Goal: Task Accomplishment & Management: Use online tool/utility

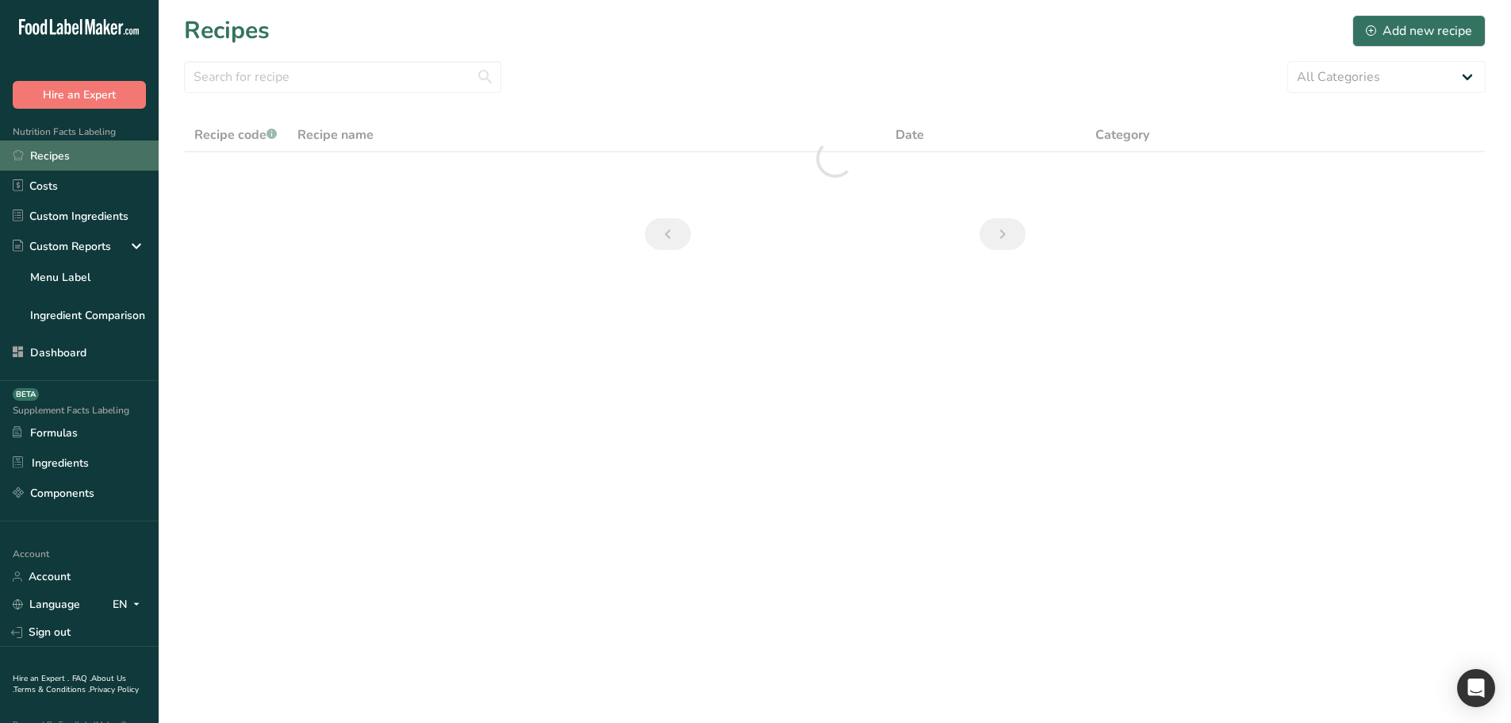
click at [67, 158] on link "Recipes" at bounding box center [79, 155] width 159 height 30
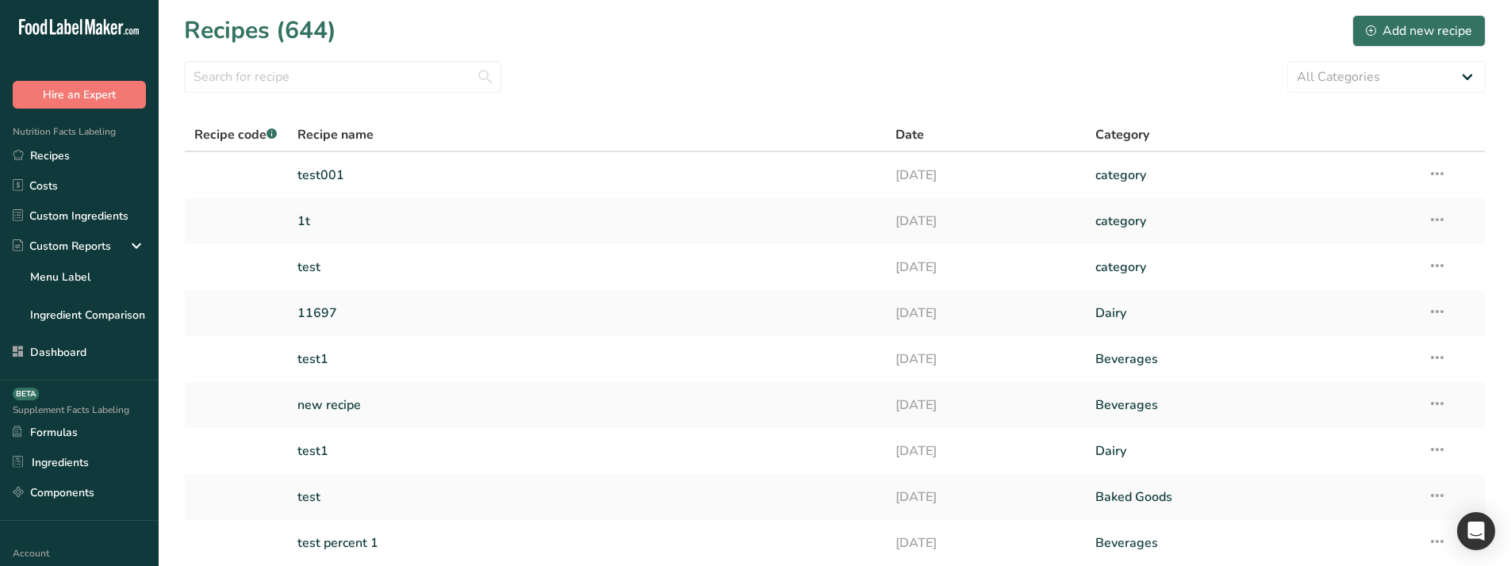
click at [325, 171] on link "test001" at bounding box center [587, 175] width 580 height 33
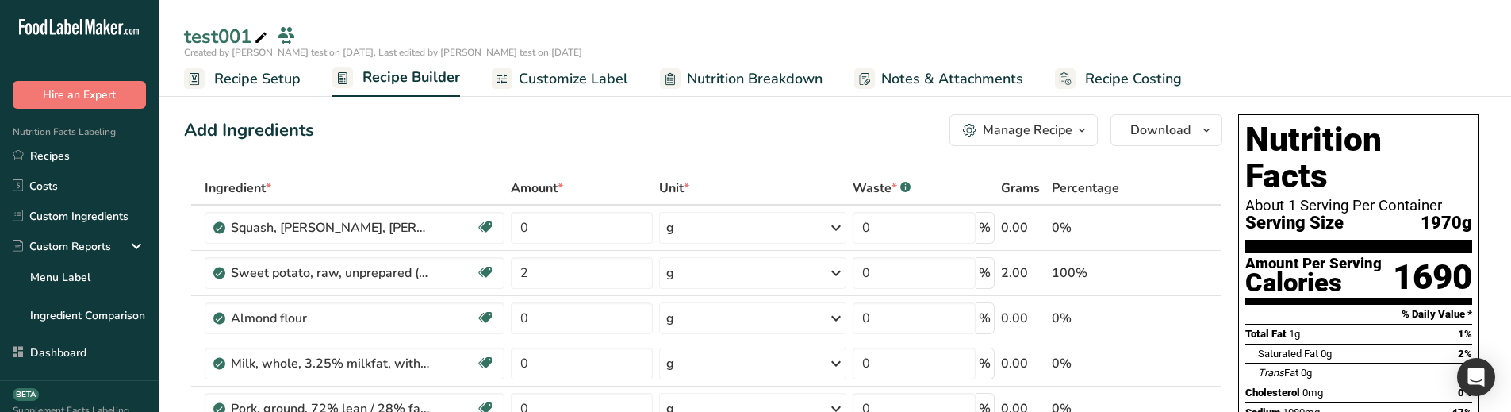
click at [239, 80] on span "Recipe Setup" at bounding box center [257, 78] width 86 height 21
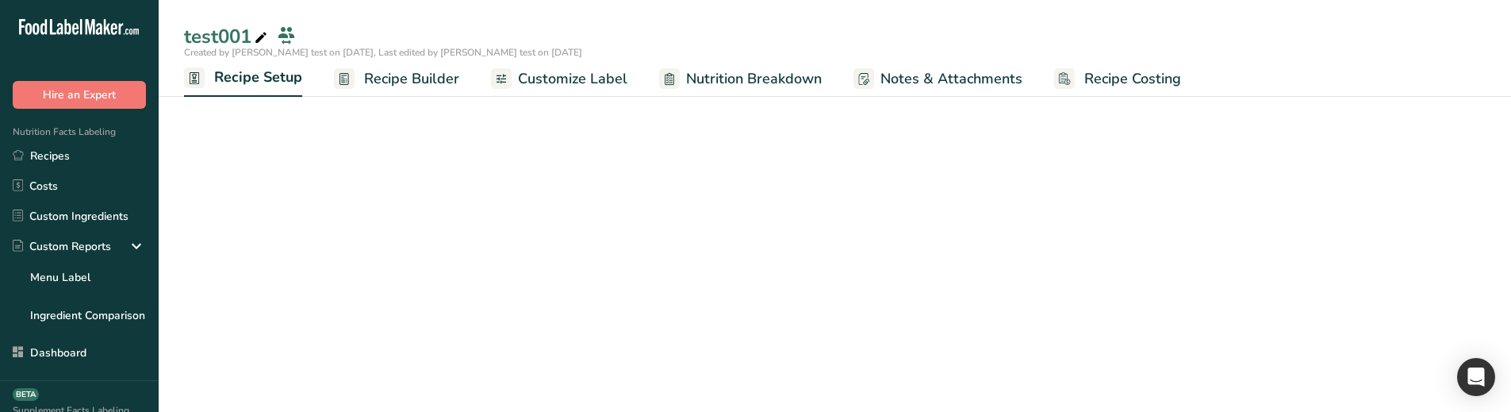
select select "28"
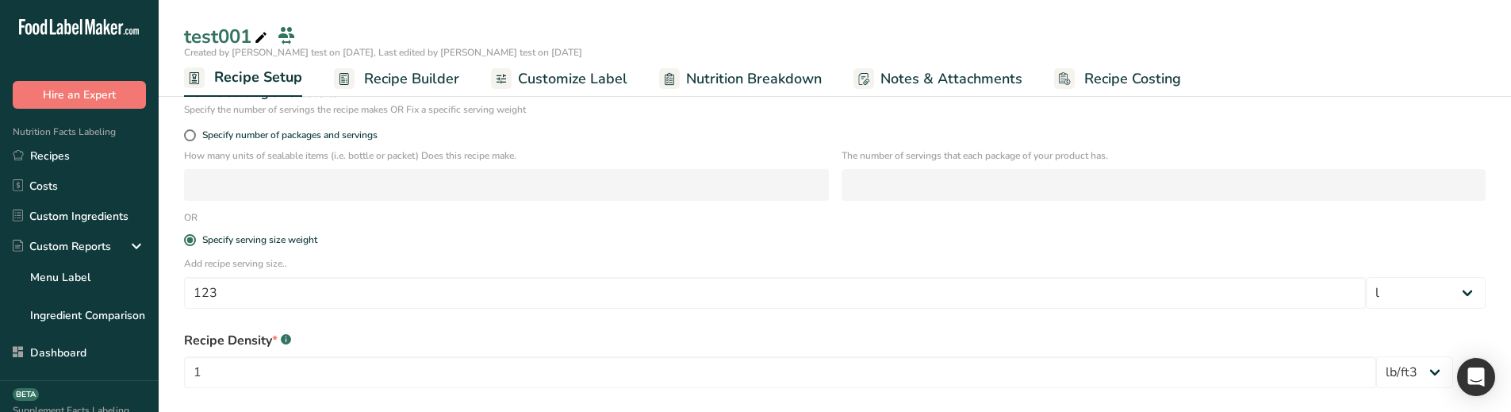
scroll to position [317, 0]
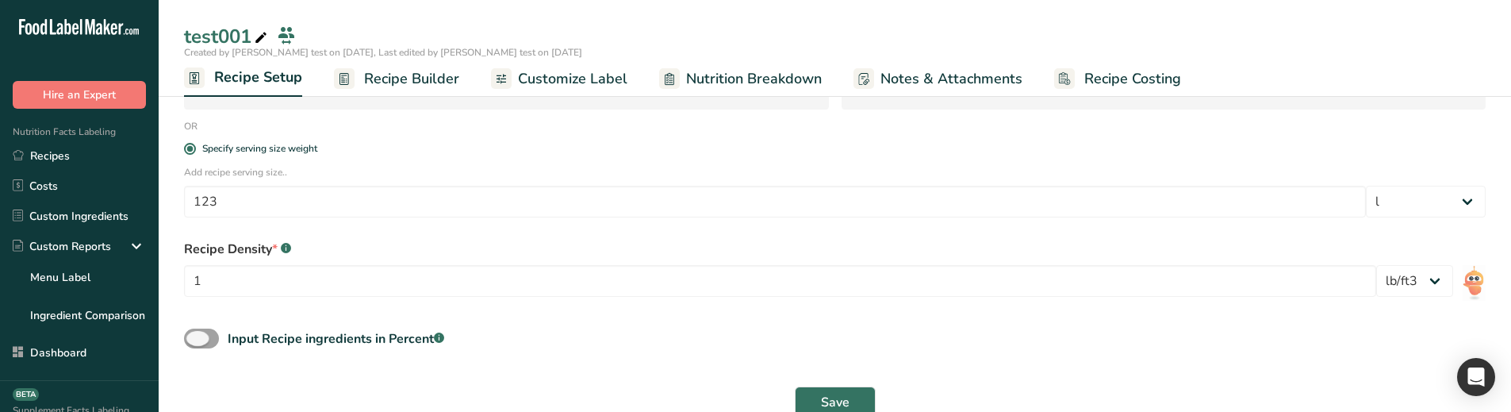
drag, startPoint x: 212, startPoint y: 330, endPoint x: 255, endPoint y: 318, distance: 44.5
click at [211, 330] on span at bounding box center [201, 338] width 35 height 20
click at [194, 333] on input "Input Recipe ingredients in Percent .a-a{fill:#347362;}.b-a{fill:#fff;}" at bounding box center [189, 338] width 10 height 10
checkbox input "true"
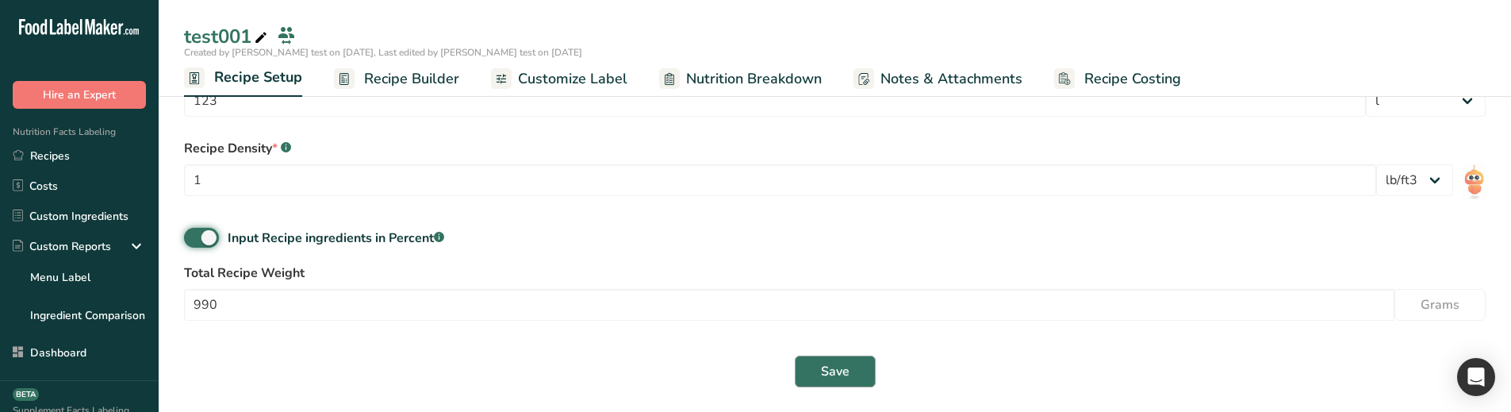
scroll to position [419, 0]
drag, startPoint x: 869, startPoint y: 370, endPoint x: 874, endPoint y: 388, distance: 19.1
click at [873, 378] on button "Save" at bounding box center [835, 371] width 81 height 32
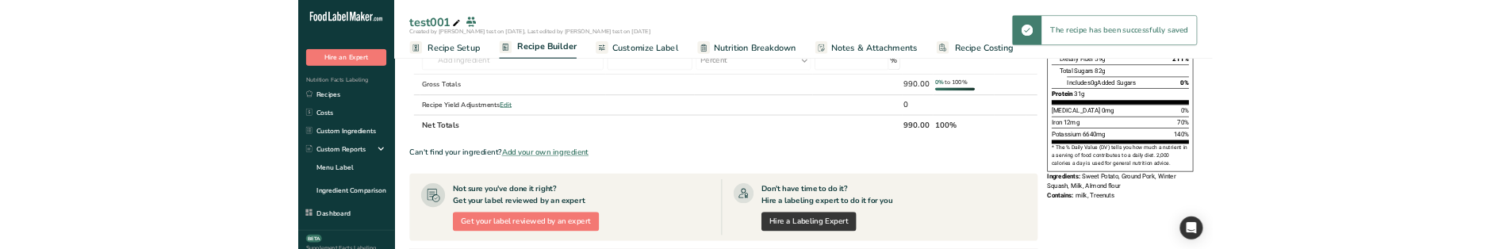
scroll to position [22, 0]
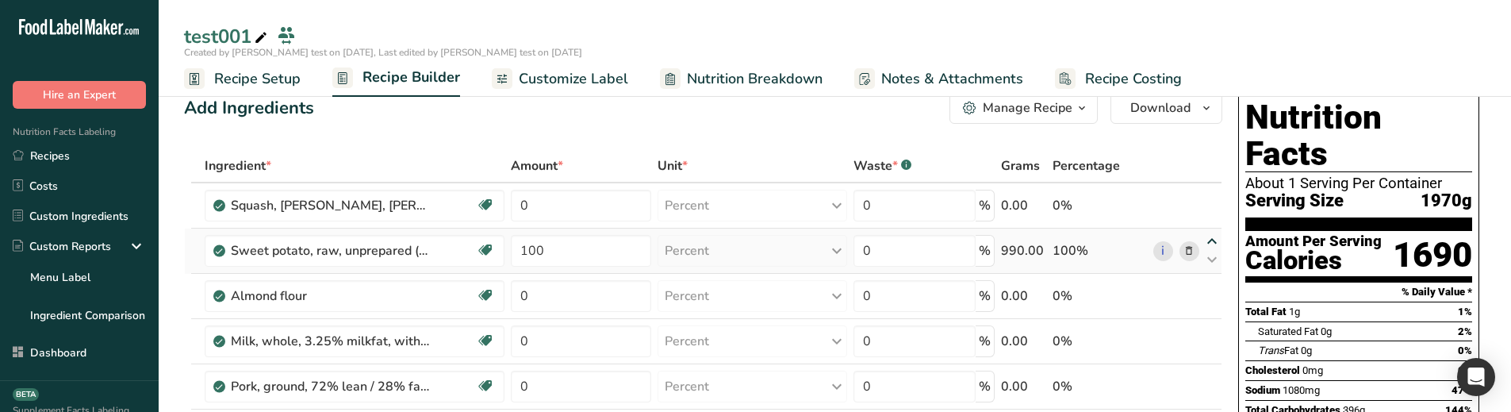
click at [1211, 240] on icon at bounding box center [1212, 242] width 19 height 12
type input "100"
type input "0"
